Goal: Communication & Community: Answer question/provide support

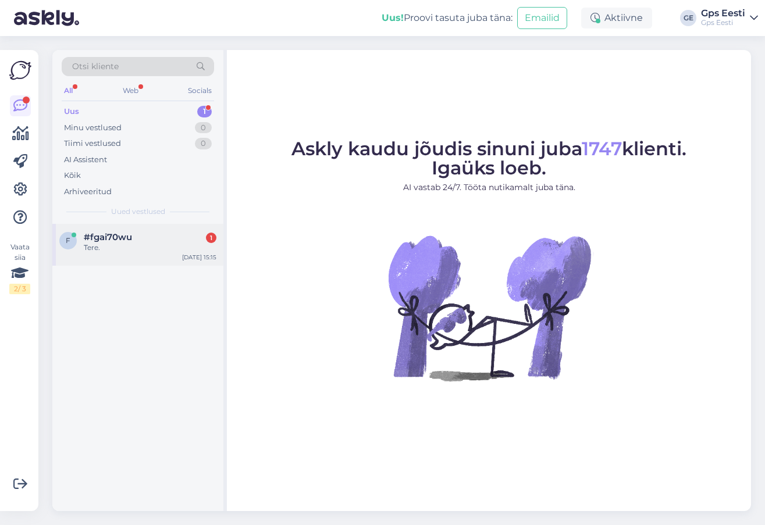
drag, startPoint x: 142, startPoint y: 231, endPoint x: 149, endPoint y: 234, distance: 7.0
click at [142, 231] on div "f #fgai70wu 1 Tere. [DATE] 15:15" at bounding box center [137, 245] width 171 height 42
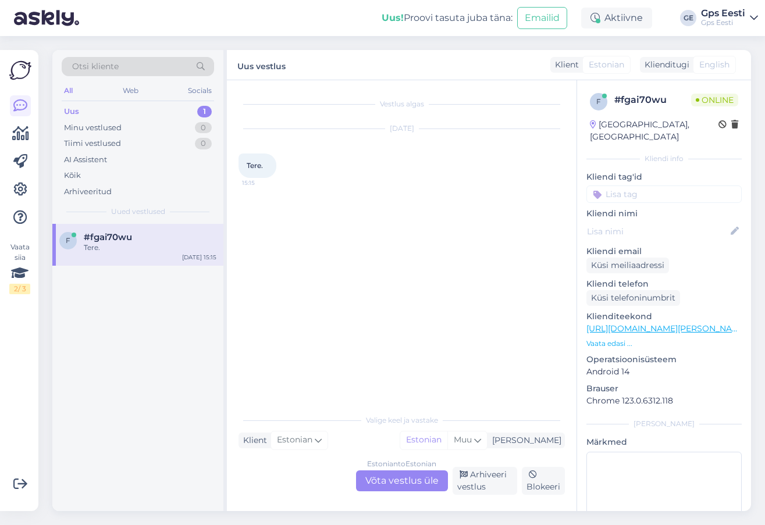
click at [395, 480] on div "Estonian to Estonian Võta vestlus üle" at bounding box center [402, 480] width 92 height 21
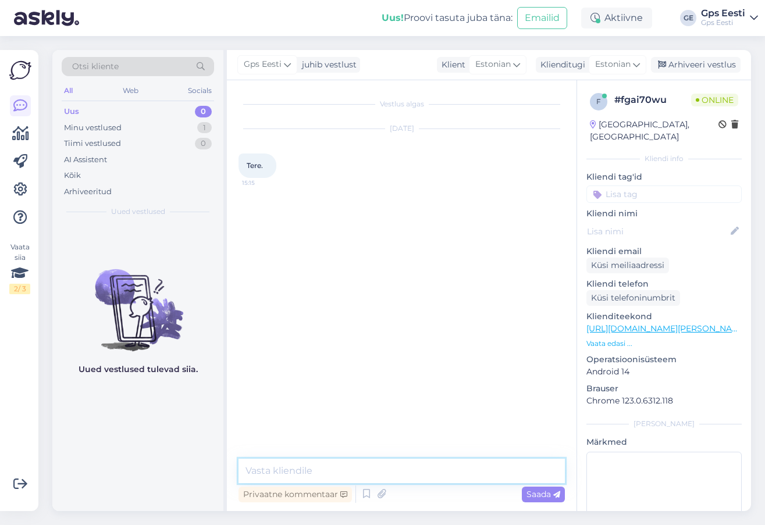
click at [395, 480] on textarea at bounding box center [401, 471] width 326 height 24
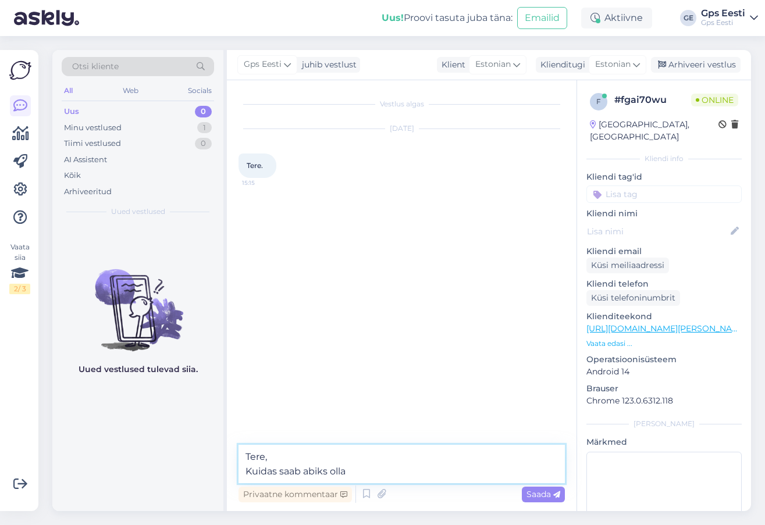
type textarea "Tere, [PERSON_NAME] saab abiks olla?"
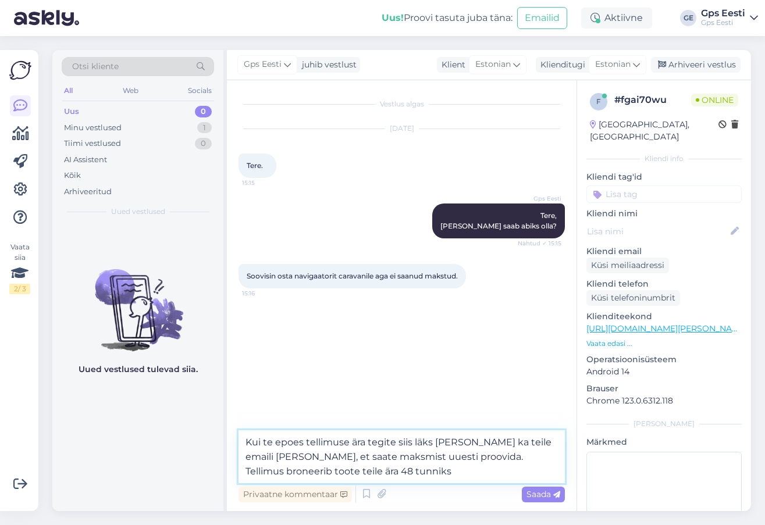
type textarea "Kui te epoes tellimuse ära tegite siis läks [PERSON_NAME] ka teile emaili [PERS…"
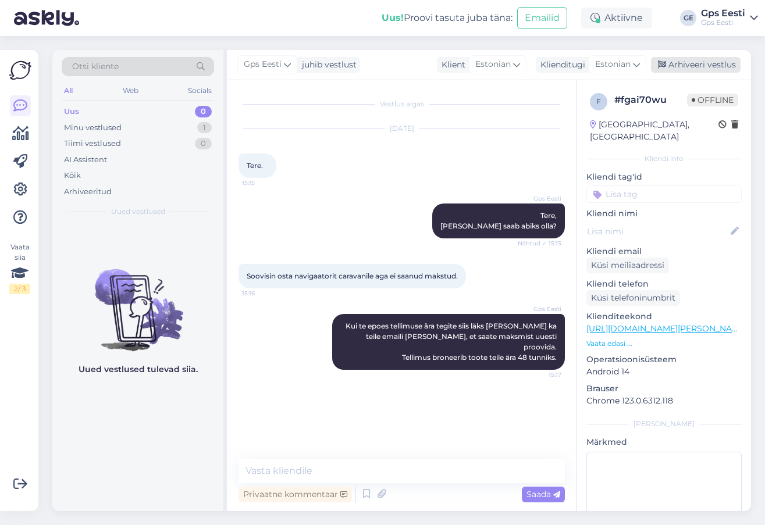
drag, startPoint x: 708, startPoint y: 67, endPoint x: 697, endPoint y: 65, distance: 11.3
click at [708, 67] on div "Arhiveeri vestlus" at bounding box center [696, 65] width 90 height 16
